Goal: Task Accomplishment & Management: Use online tool/utility

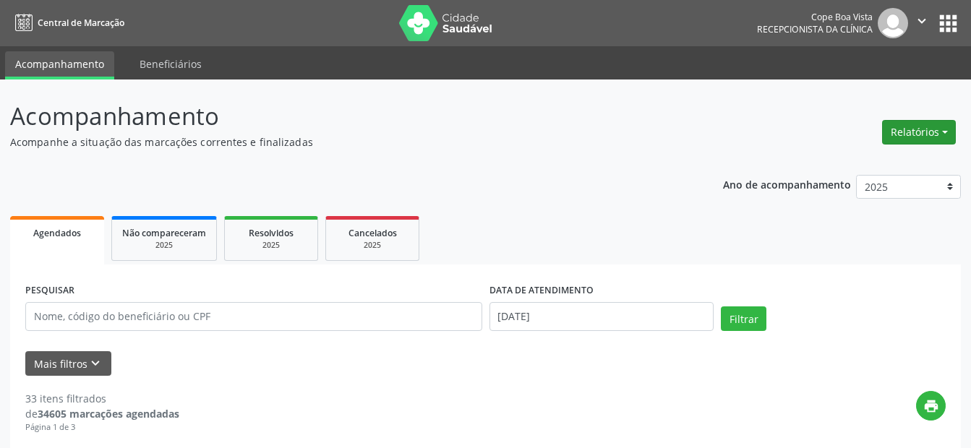
click at [900, 134] on button "Relatórios" at bounding box center [919, 132] width 74 height 25
click at [858, 168] on link "Agendamentos" at bounding box center [878, 163] width 155 height 20
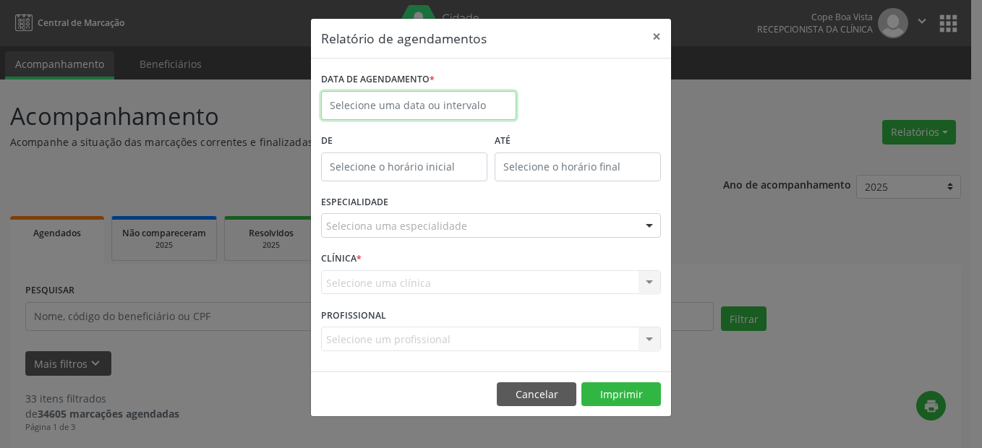
click at [412, 106] on input "text" at bounding box center [418, 105] width 195 height 29
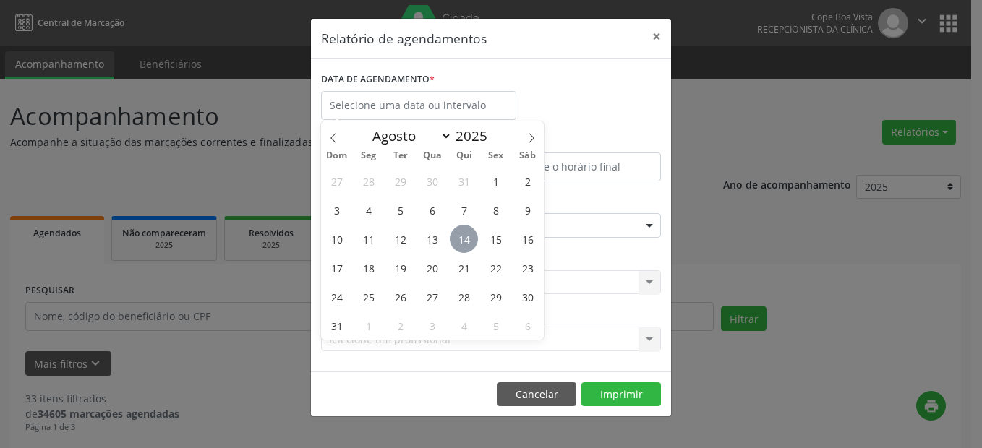
click at [459, 239] on span "14" at bounding box center [464, 239] width 28 height 28
type input "[DATE]"
click at [459, 239] on span "14" at bounding box center [464, 239] width 28 height 28
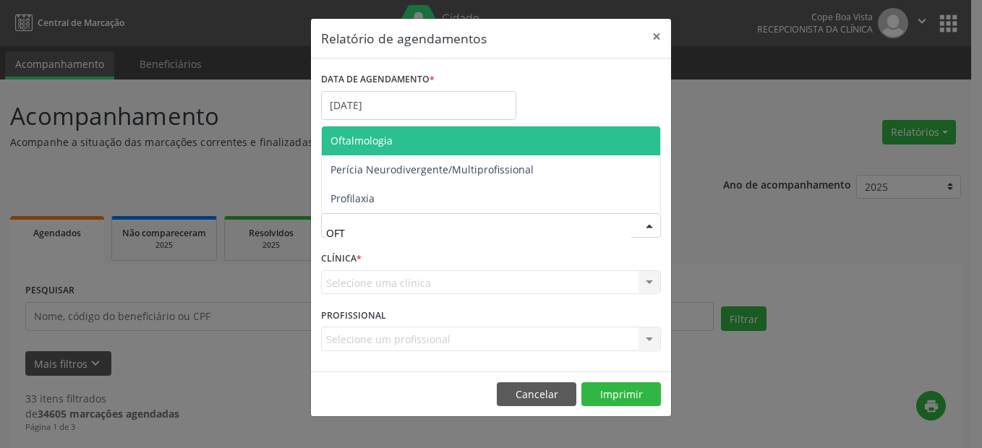
type input "OFTA"
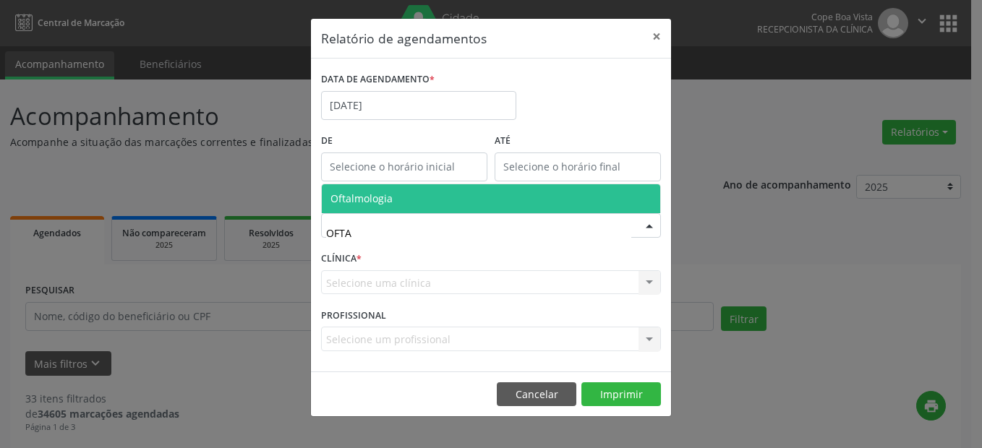
click at [376, 203] on span "Oftalmologia" at bounding box center [362, 199] width 62 height 14
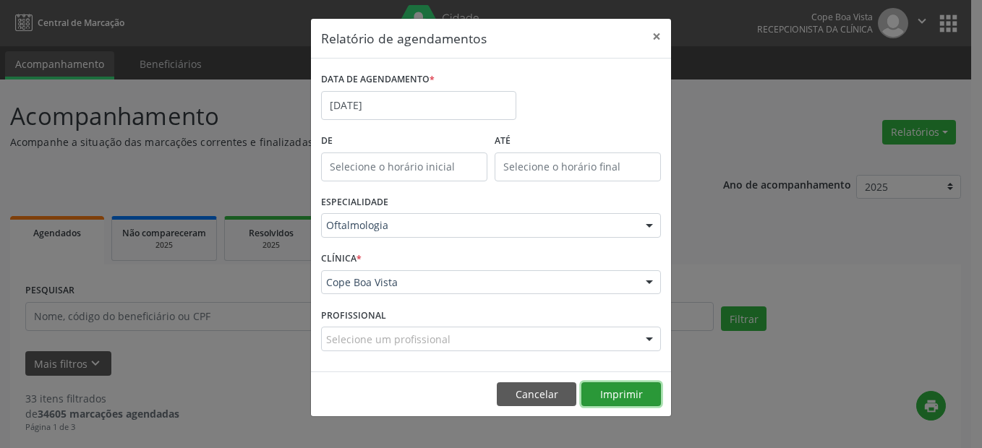
click at [636, 398] on button "Imprimir" at bounding box center [621, 395] width 80 height 25
